Goal: Transaction & Acquisition: Subscribe to service/newsletter

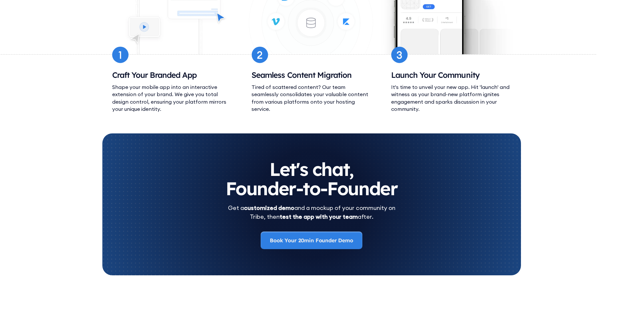
scroll to position [2781, 0]
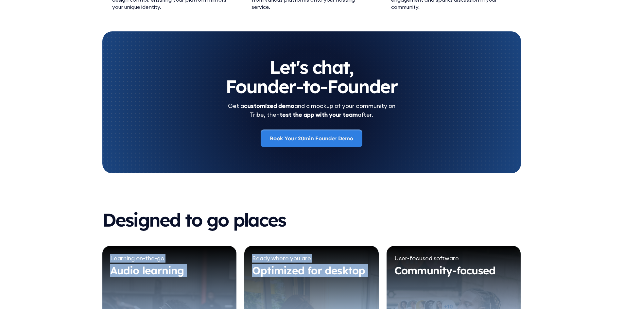
drag, startPoint x: 623, startPoint y: 226, endPoint x: 628, endPoint y: 248, distance: 23.2
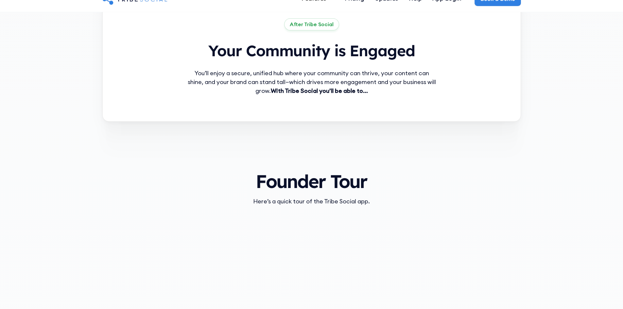
scroll to position [0, 0]
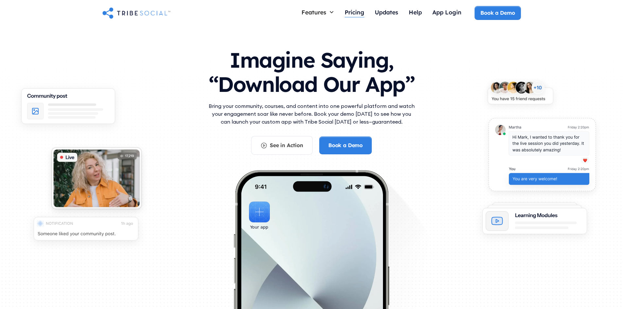
click at [355, 12] on div "Pricing" at bounding box center [355, 12] width 20 height 7
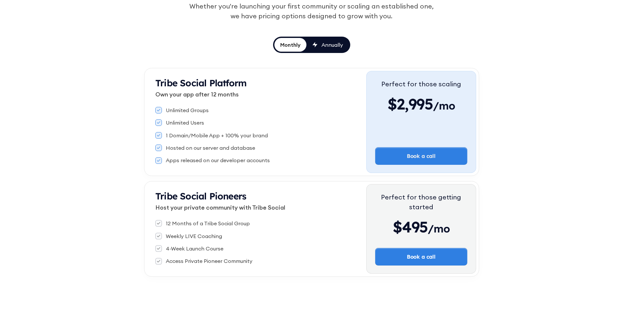
scroll to position [98, 0]
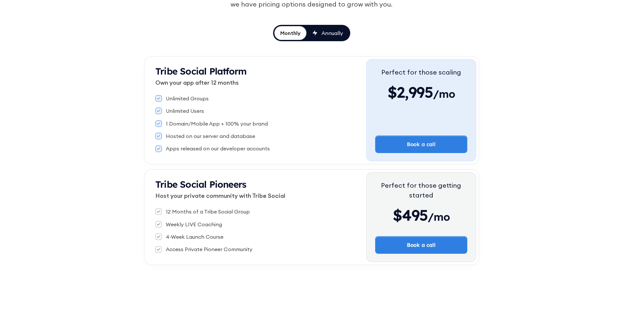
click at [319, 36] on div "Annually" at bounding box center [327, 32] width 31 height 7
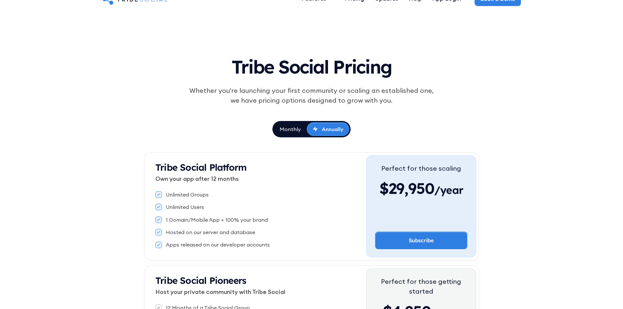
scroll to position [0, 0]
